Goal: Task Accomplishment & Management: Use online tool/utility

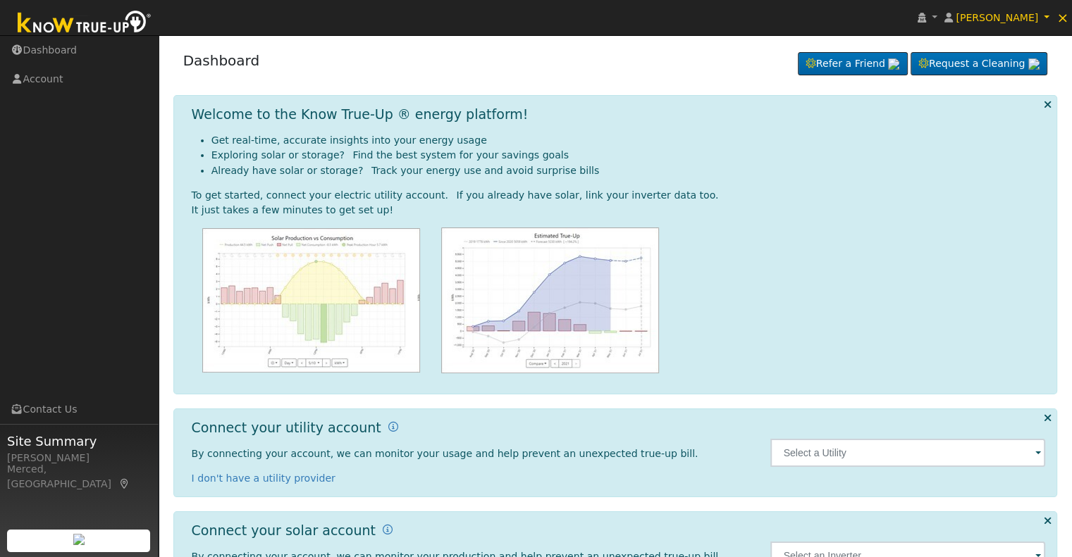
click at [1038, 449] on span at bounding box center [1038, 454] width 6 height 16
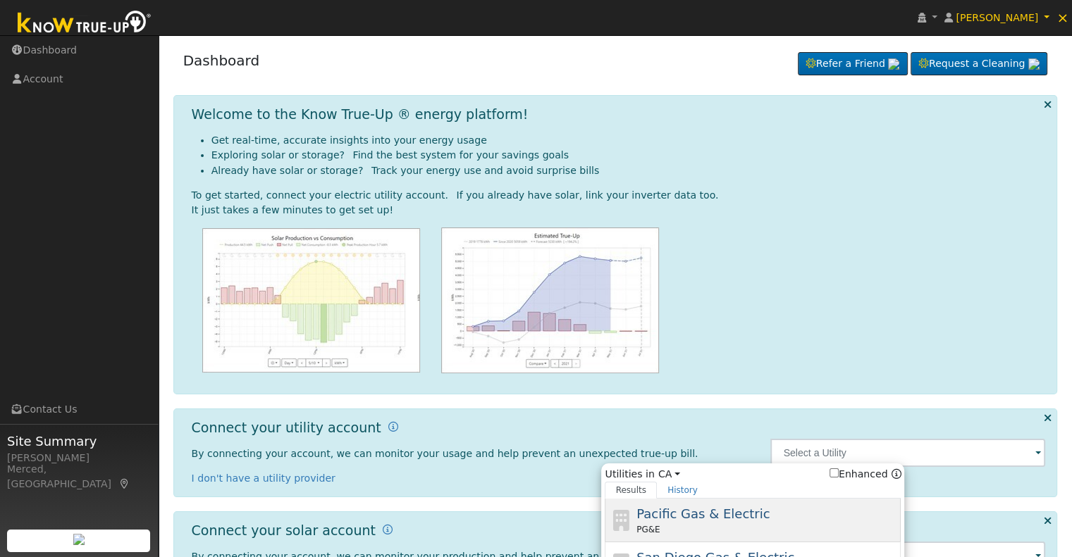
click at [695, 519] on span "Pacific Gas & Electric" at bounding box center [702, 514] width 133 height 15
type input "PG&E"
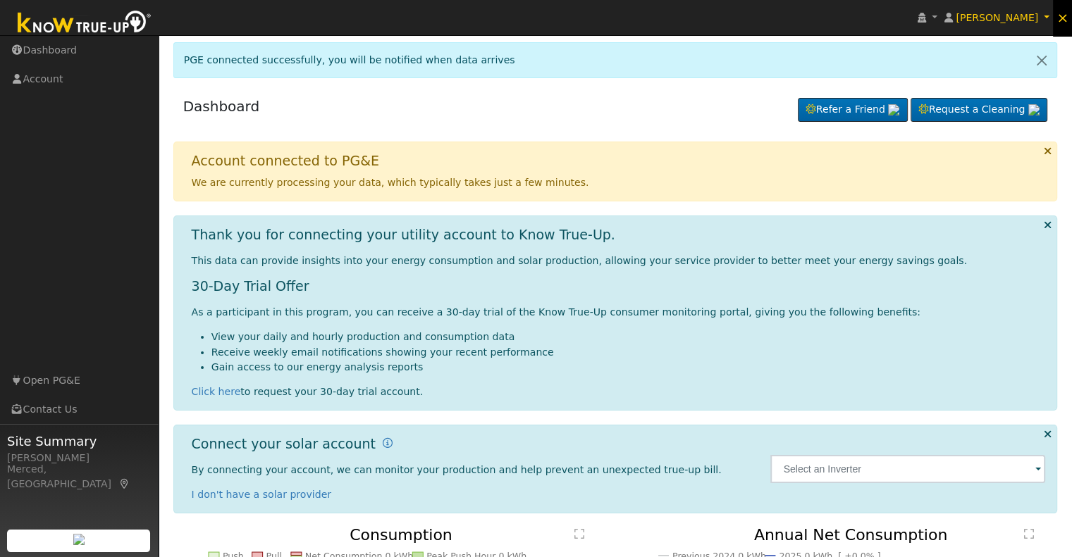
click at [1066, 18] on span "×" at bounding box center [1062, 17] width 12 height 17
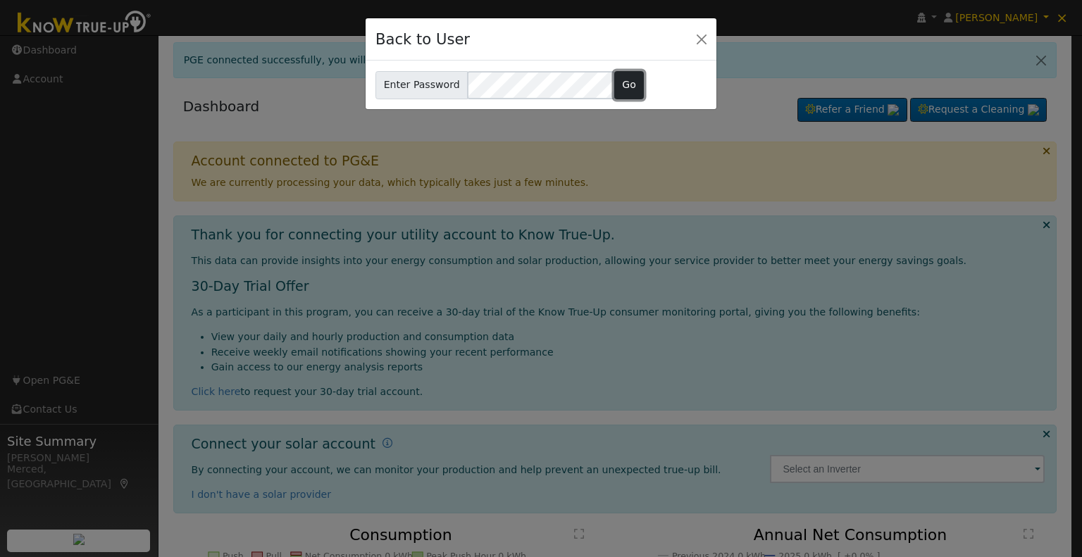
click at [619, 81] on button "Go" at bounding box center [629, 85] width 30 height 28
